Goal: Information Seeking & Learning: Find specific fact

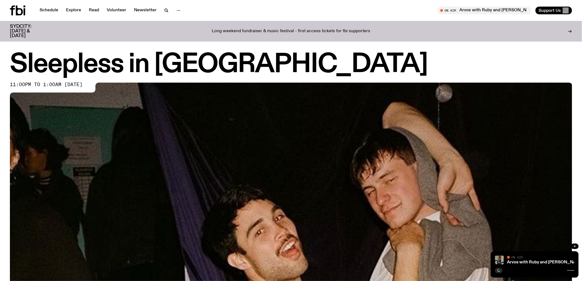
click at [17, 16] on div "Schedule Explore Read Volunteer Newsletter On Air Arvos with Ruby and Al Tune i…" at bounding box center [291, 10] width 582 height 21
click at [17, 10] on icon at bounding box center [19, 11] width 7 height 10
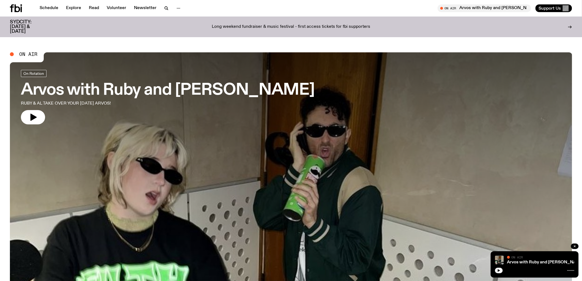
click at [500, 272] on icon "button" at bounding box center [499, 270] width 3 height 3
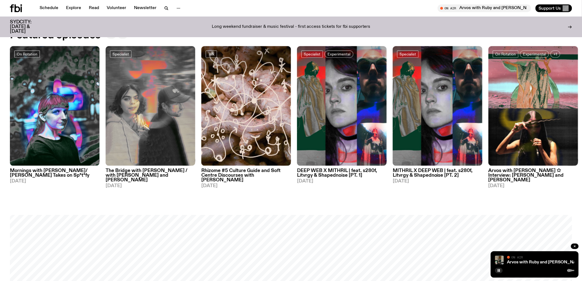
scroll to position [485, 0]
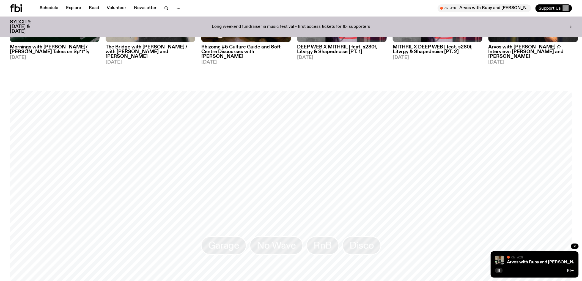
click at [499, 271] on rect "button" at bounding box center [498, 270] width 1 height 3
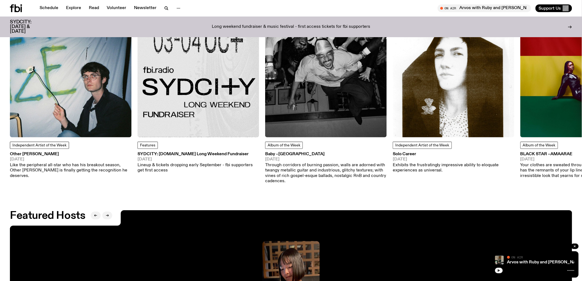
scroll to position [882, 0]
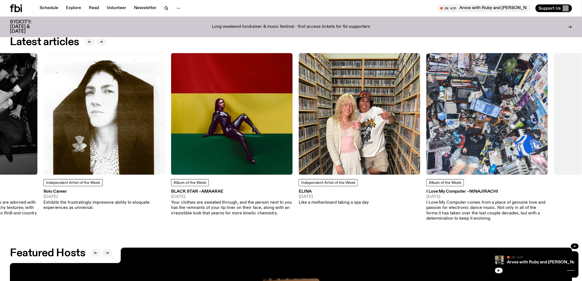
drag, startPoint x: 544, startPoint y: 133, endPoint x: 181, endPoint y: 119, distance: 363.3
click at [181, 120] on img at bounding box center [232, 114] width 122 height 122
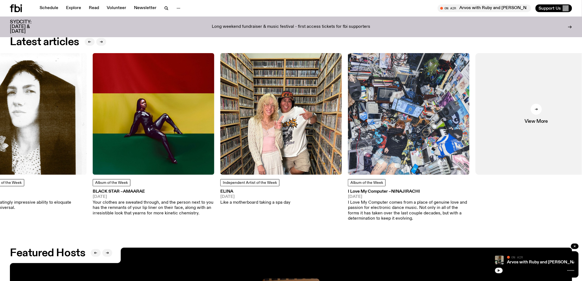
drag, startPoint x: 459, startPoint y: 131, endPoint x: 188, endPoint y: 133, distance: 270.6
click at [348, 134] on img at bounding box center [409, 114] width 122 height 122
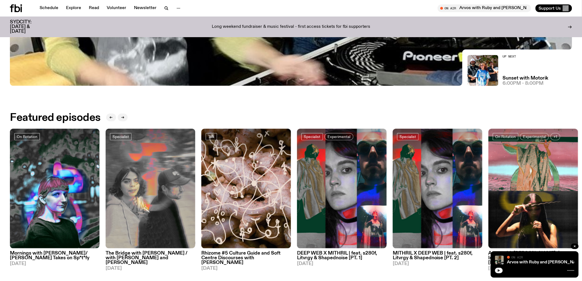
scroll to position [141, 0]
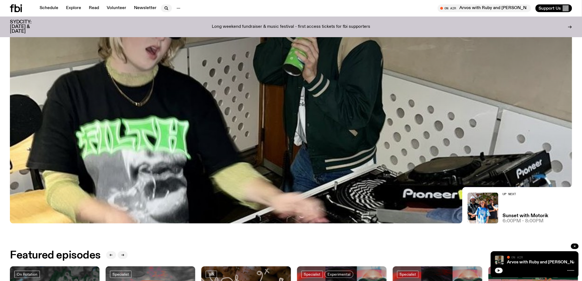
click at [163, 8] on icon "button" at bounding box center [166, 8] width 7 height 7
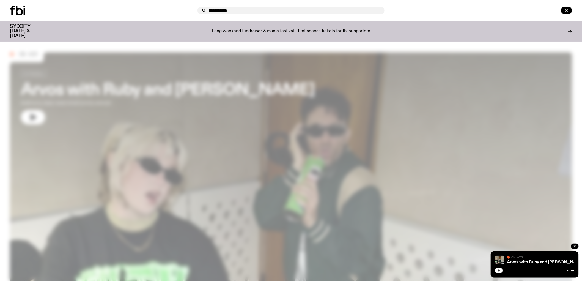
type input "**********"
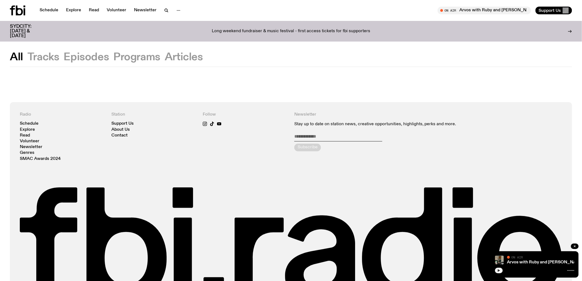
click at [64, 61] on button "Tracks" at bounding box center [86, 57] width 45 height 10
click at [164, 12] on icon "button" at bounding box center [166, 10] width 7 height 7
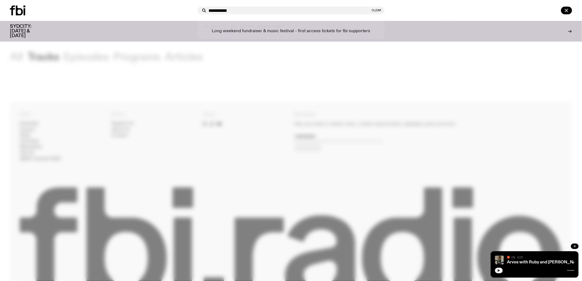
type input "**********"
